Goal: Task Accomplishment & Management: Manage account settings

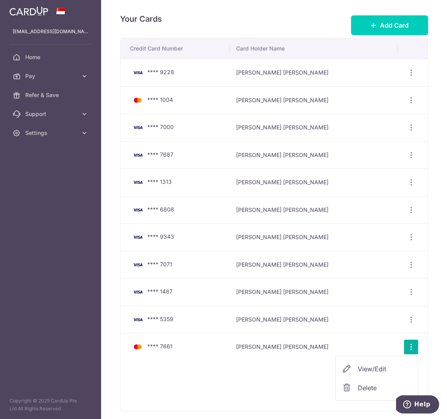
click at [369, 388] on span "Delete" at bounding box center [385, 387] width 54 height 9
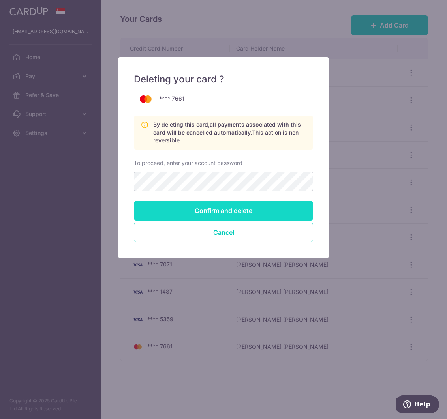
click at [287, 209] on input "Confirm and delete" at bounding box center [223, 211] width 179 height 20
